Goal: Task Accomplishment & Management: Manage account settings

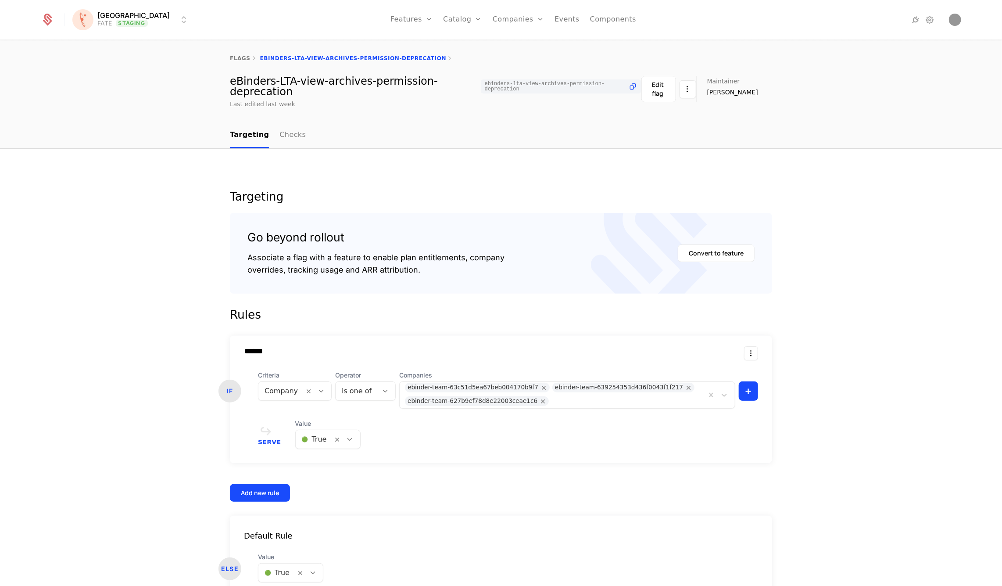
scroll to position [50, 0]
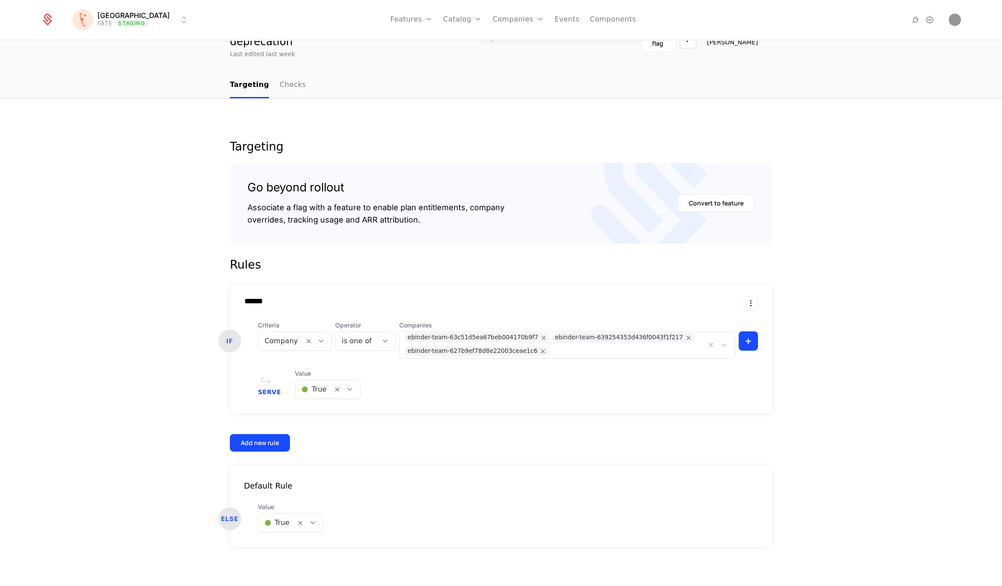
click at [144, 26] on html "[PERSON_NAME] FATE Staging Features Features Flags Catalog Plans Add Ons Credit…" at bounding box center [501, 293] width 1002 height 586
click at [143, 50] on div "QA Dev" at bounding box center [149, 46] width 148 height 18
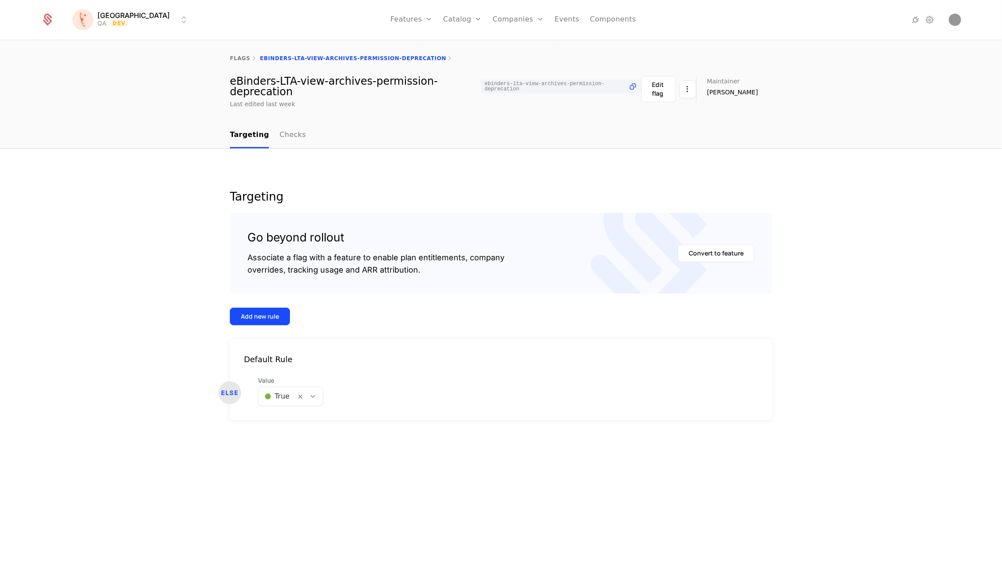
click at [314, 398] on icon at bounding box center [313, 396] width 8 height 8
click at [300, 435] on div "🔴 False" at bounding box center [289, 434] width 53 height 9
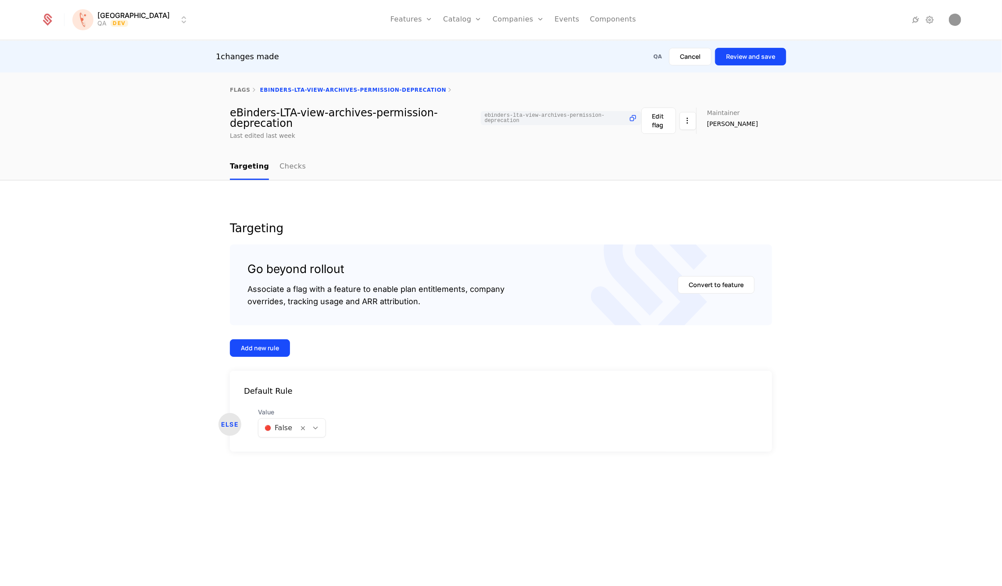
click at [754, 61] on button "Review and save" at bounding box center [750, 57] width 71 height 18
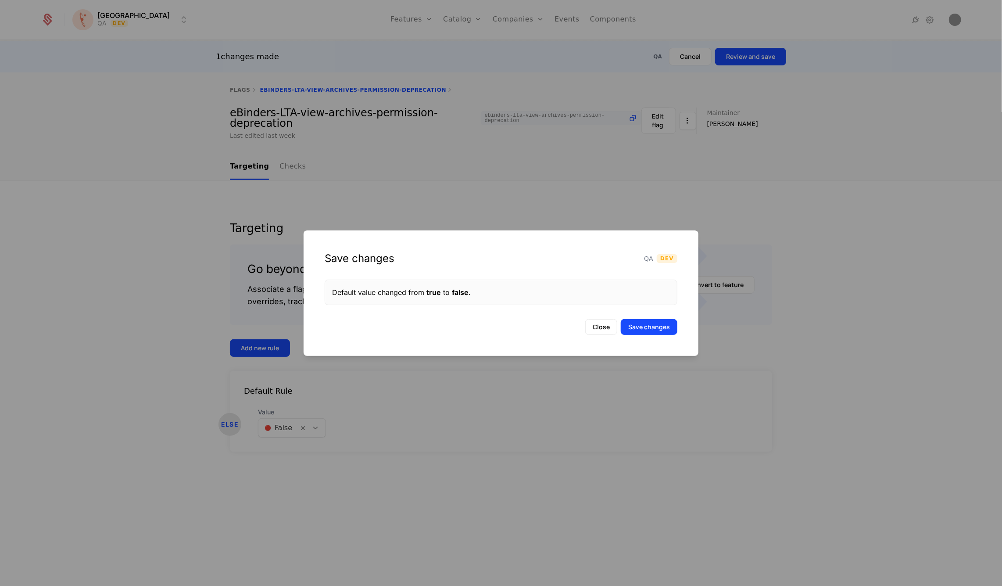
click at [659, 318] on div "Save changes QA Dev Default value changed from true to false . Close Save chang…" at bounding box center [501, 293] width 395 height 126
click at [658, 326] on button "Save changes" at bounding box center [649, 327] width 57 height 16
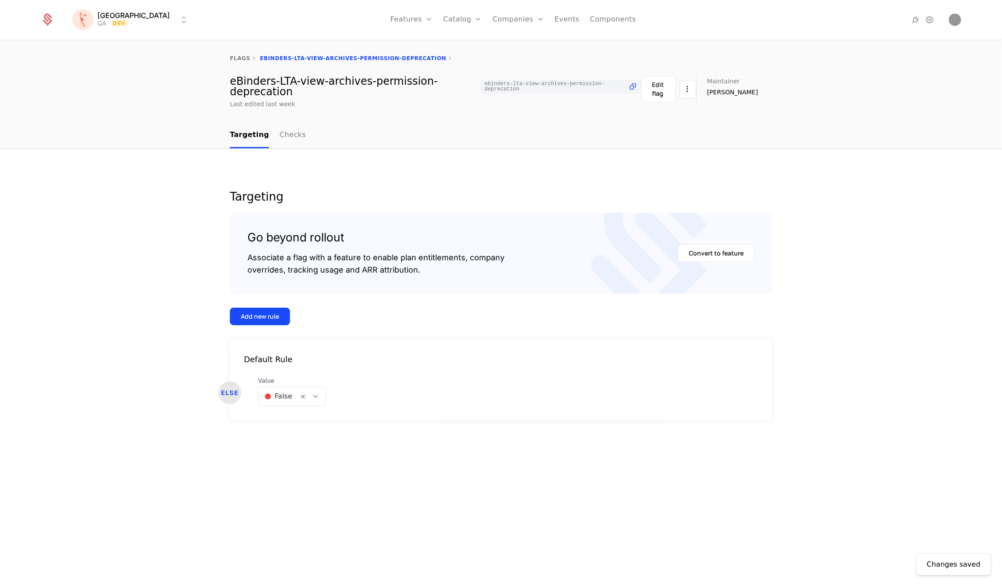
click at [260, 313] on div "Add new rule" at bounding box center [260, 316] width 38 height 9
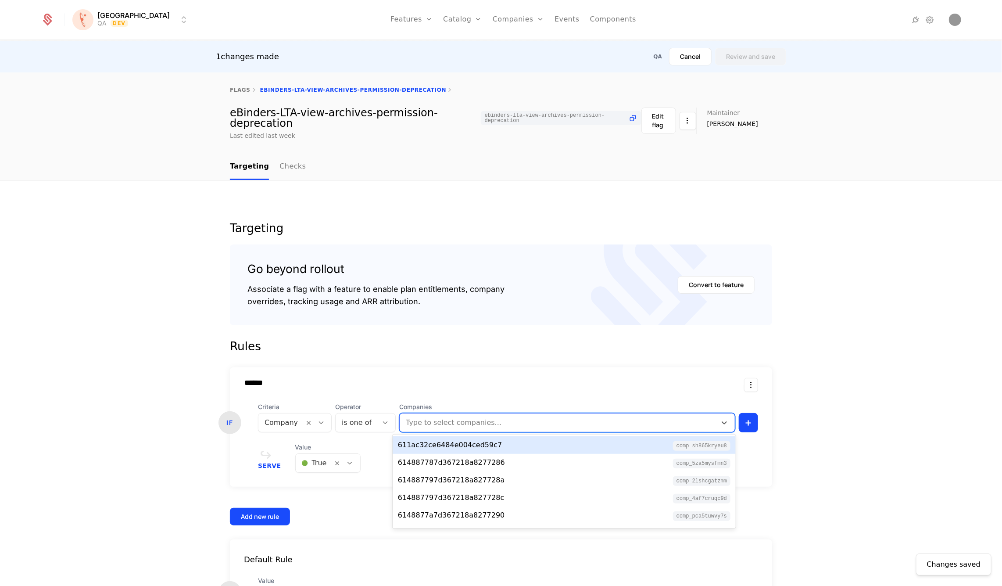
click at [463, 422] on div at bounding box center [558, 423] width 306 height 12
paste input "**********"
type input "**********"
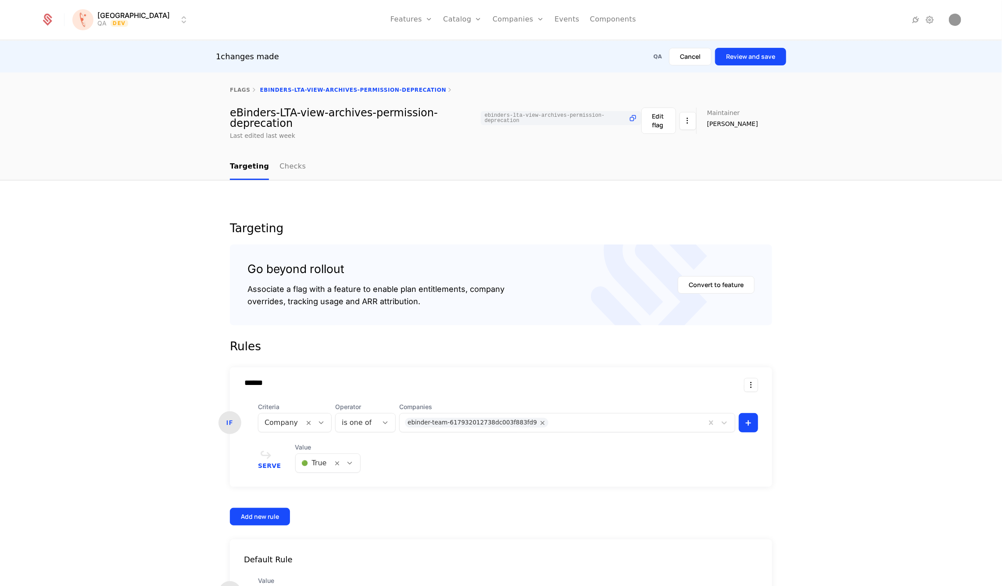
click at [741, 51] on button "Review and save" at bounding box center [750, 57] width 71 height 18
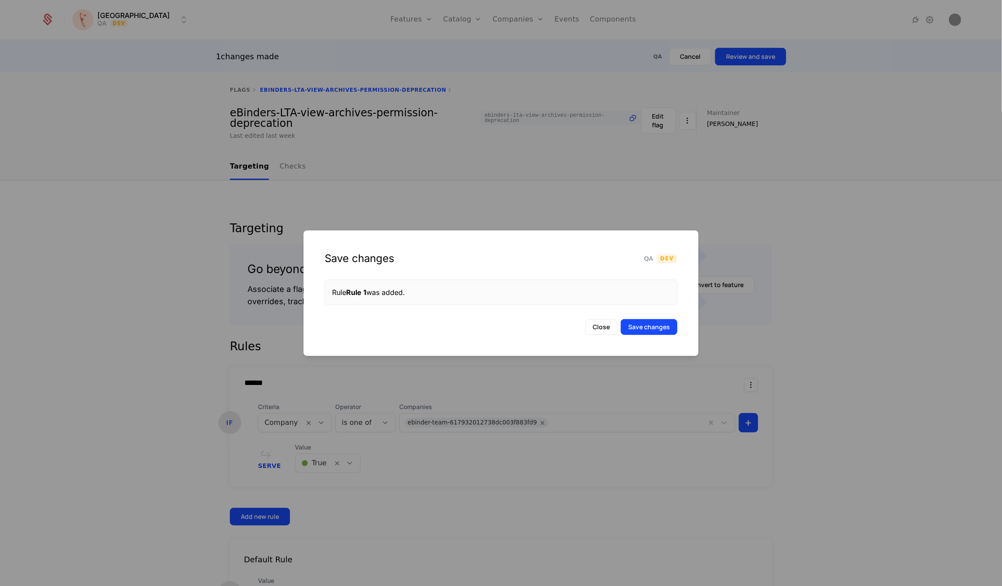
click at [651, 327] on button "Save changes" at bounding box center [649, 327] width 57 height 16
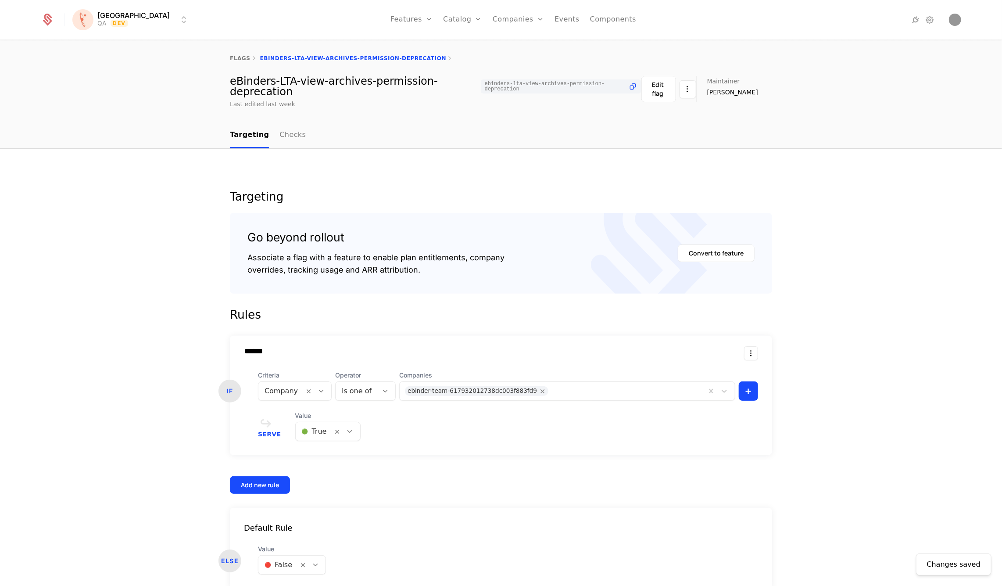
click at [348, 432] on icon at bounding box center [350, 431] width 8 height 8
click at [339, 467] on div "🔴 False" at bounding box center [324, 469] width 53 height 9
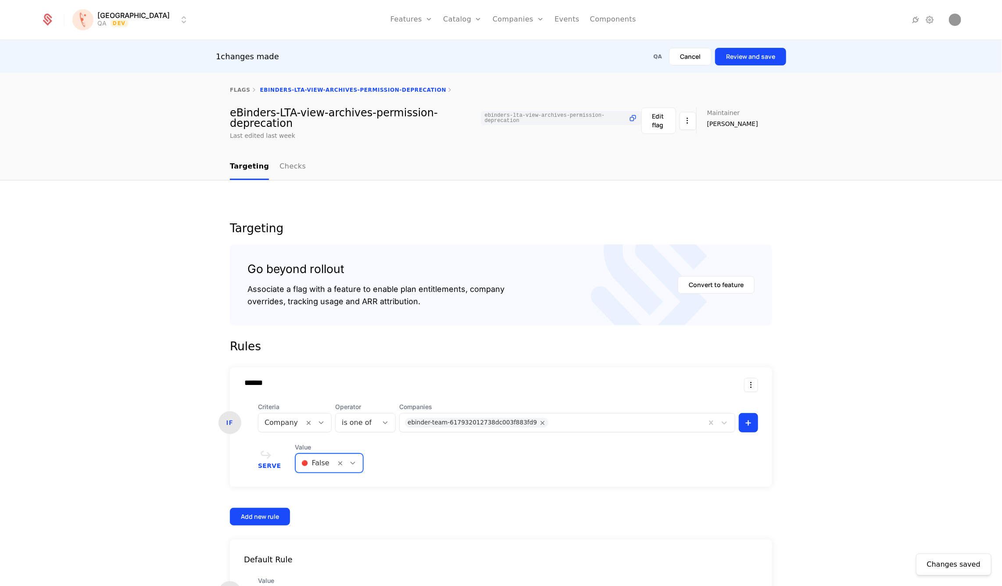
click at [769, 59] on button "Review and save" at bounding box center [750, 57] width 71 height 18
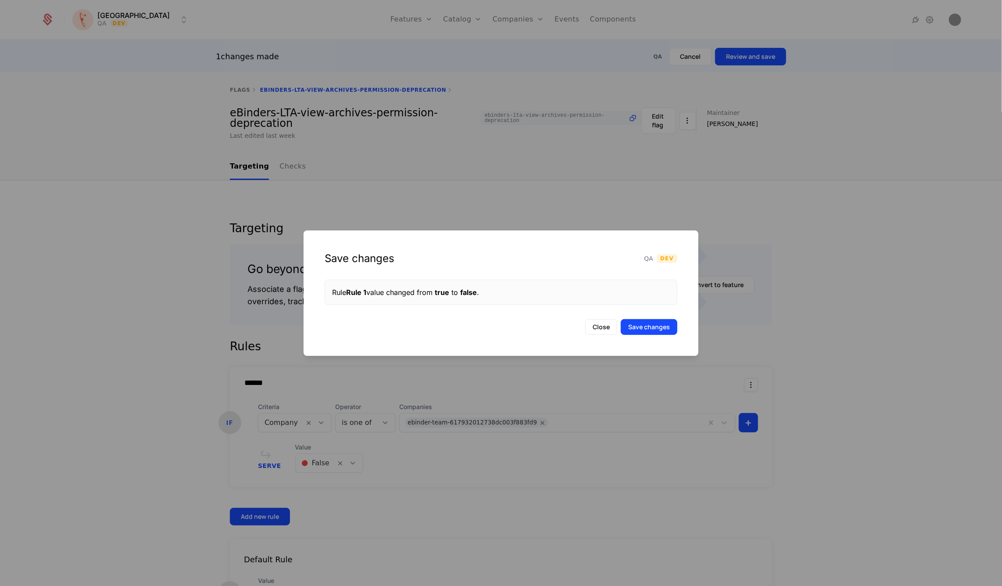
click at [651, 326] on button "Save changes" at bounding box center [649, 327] width 57 height 16
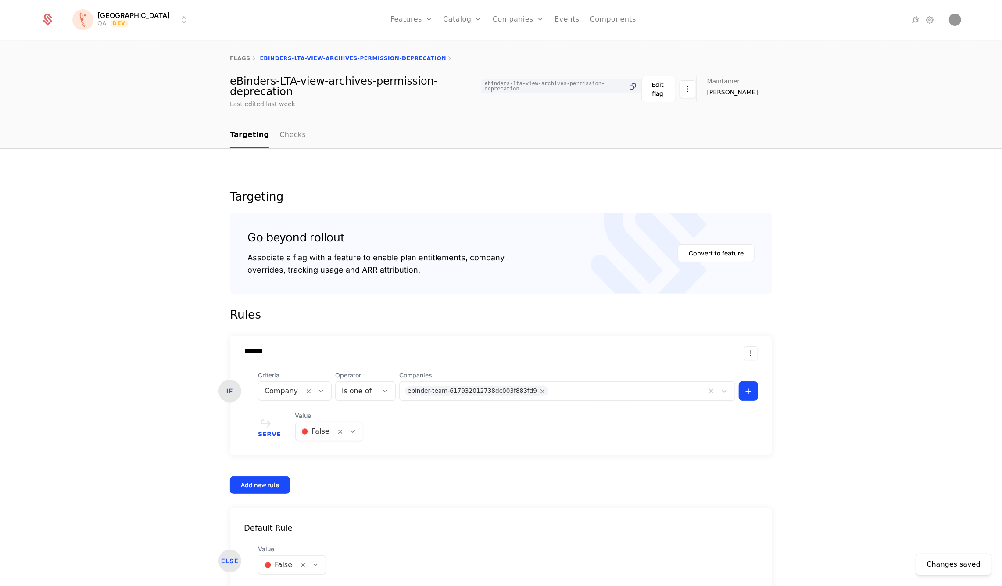
click at [352, 428] on icon at bounding box center [353, 431] width 8 height 8
click at [342, 454] on div "🟢 True" at bounding box center [325, 453] width 55 height 9
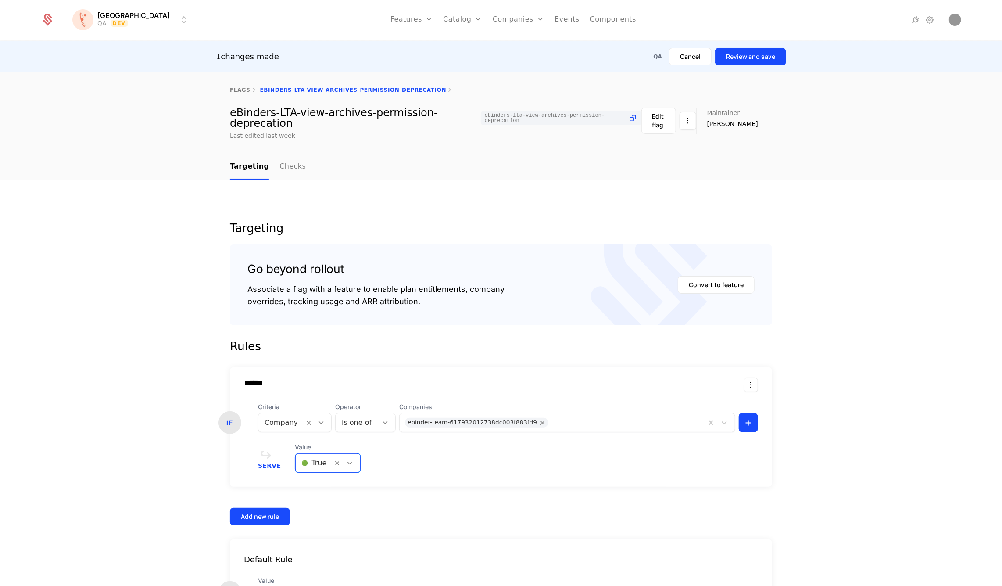
click at [775, 55] on button "Review and save" at bounding box center [750, 57] width 71 height 18
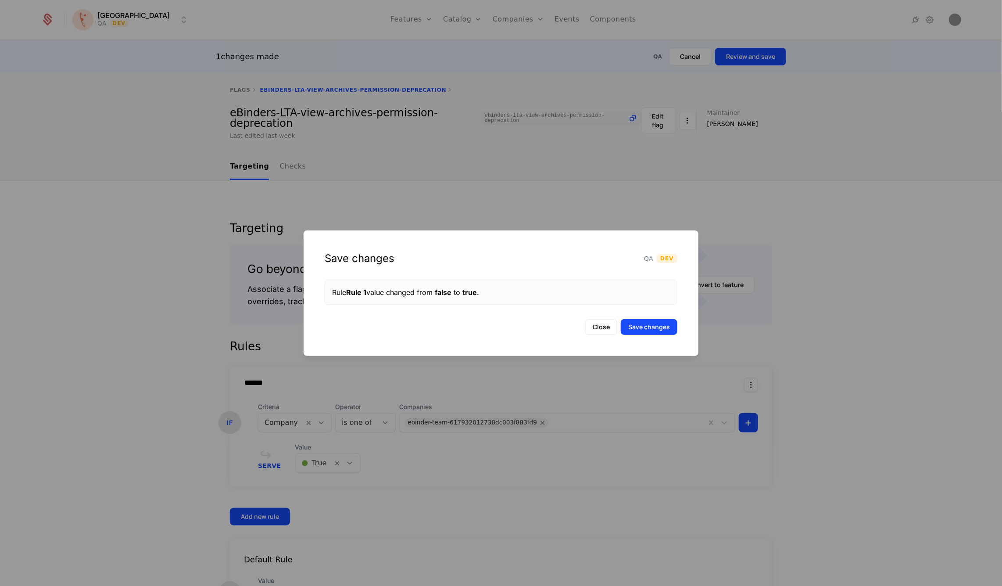
click at [661, 333] on button "Save changes" at bounding box center [649, 327] width 57 height 16
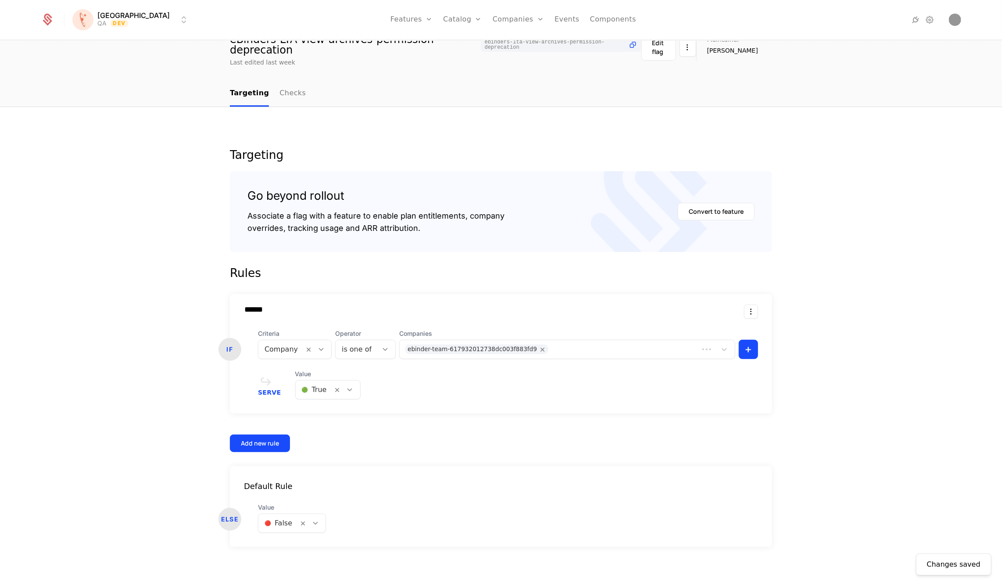
scroll to position [43, 0]
click at [315, 521] on icon at bounding box center [316, 522] width 8 height 8
click at [305, 547] on div "🟢 True" at bounding box center [290, 543] width 55 height 9
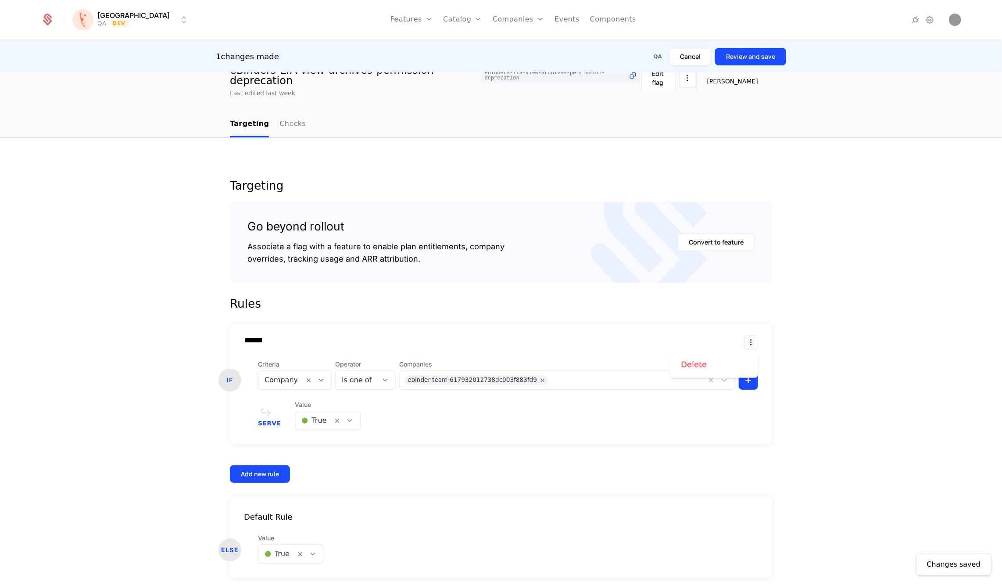
click at [751, 342] on html "[PERSON_NAME] Dev Features Features Flags Catalog Plans Add Ons Credits Configu…" at bounding box center [501, 293] width 1002 height 586
click at [717, 367] on div "Delete" at bounding box center [714, 365] width 67 height 12
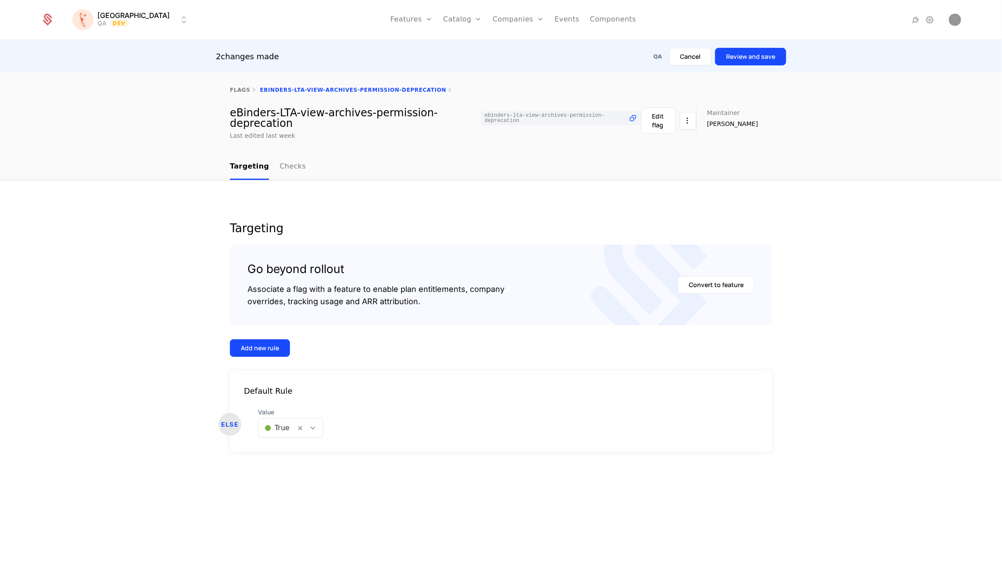
scroll to position [0, 0]
click at [758, 46] on div "2 changes made QA Cancel Review and save" at bounding box center [501, 57] width 1002 height 32
click at [757, 58] on button "Review and save" at bounding box center [750, 57] width 71 height 18
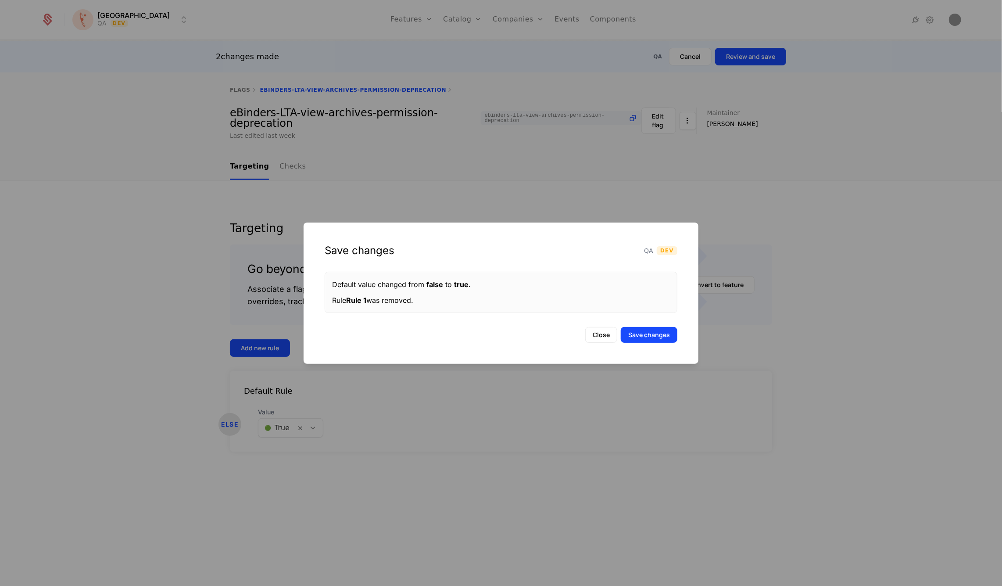
click at [659, 333] on button "Save changes" at bounding box center [649, 335] width 57 height 16
